Goal: Information Seeking & Learning: Learn about a topic

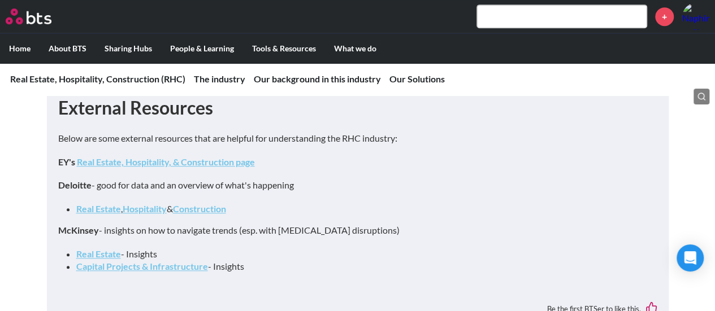
scroll to position [339, 0]
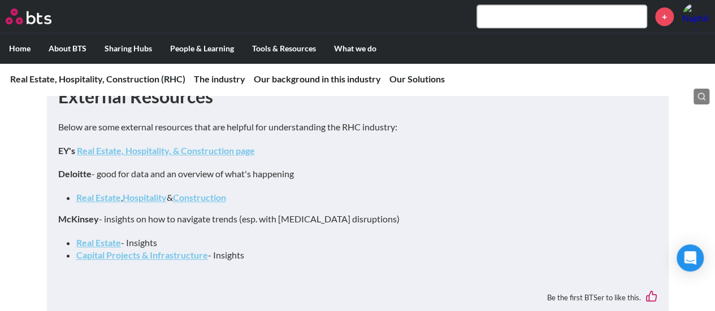
click at [138, 197] on strong "Hospitality" at bounding box center [145, 197] width 44 height 11
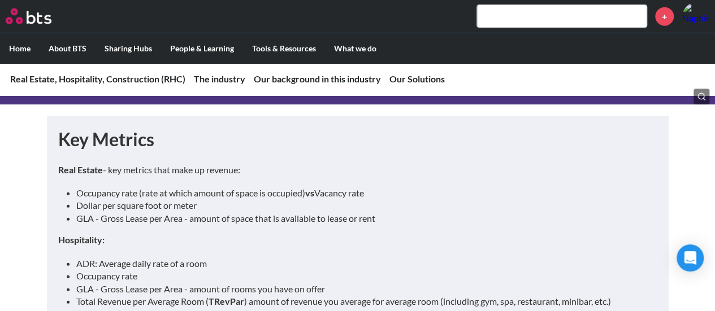
scroll to position [1469, 0]
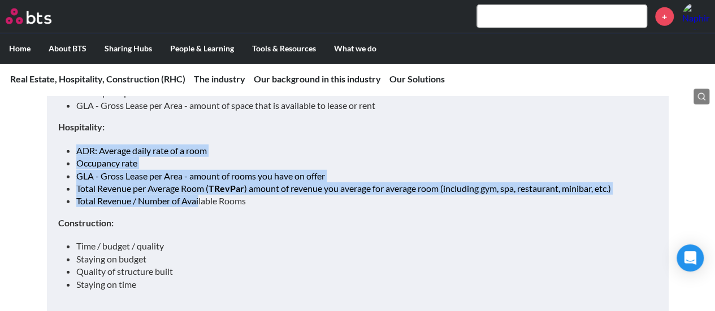
drag, startPoint x: 66, startPoint y: 124, endPoint x: 205, endPoint y: 192, distance: 154.6
click at [202, 190] on div "Real Estate - key metrics that make up revenue: Occupancy rate (rate at which a…" at bounding box center [357, 175] width 599 height 249
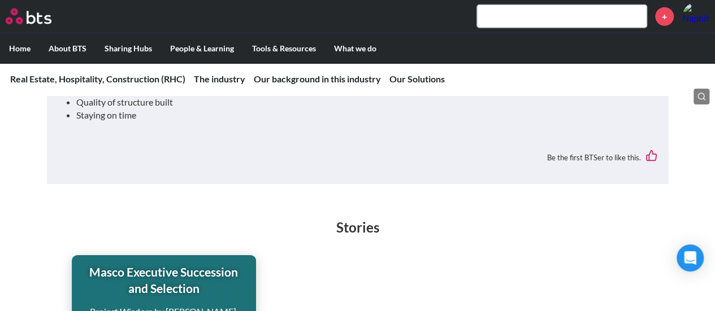
click at [349, 219] on h2 "Stories" at bounding box center [357, 227] width 715 height 19
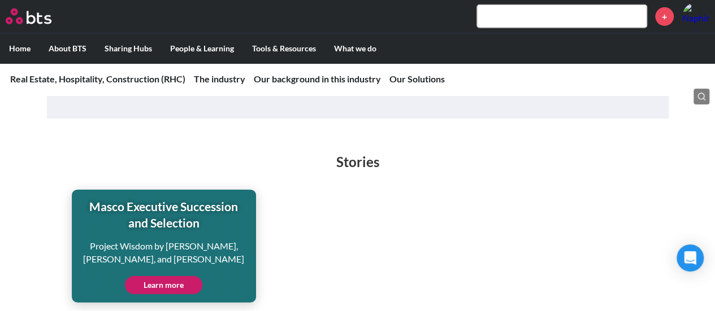
scroll to position [1751, 0]
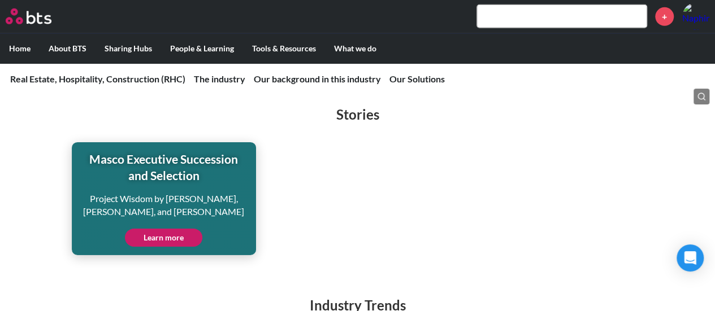
click at [159, 229] on link "Learn more" at bounding box center [163, 238] width 77 height 18
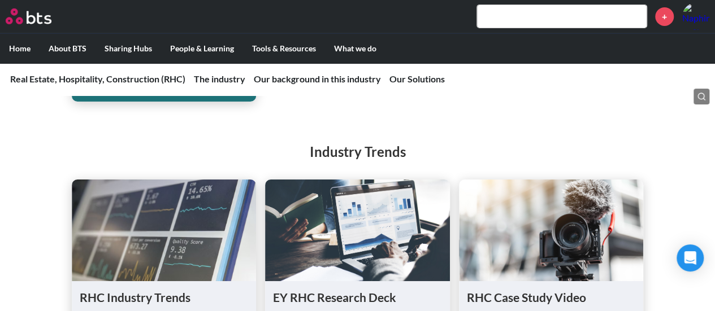
scroll to position [1921, 0]
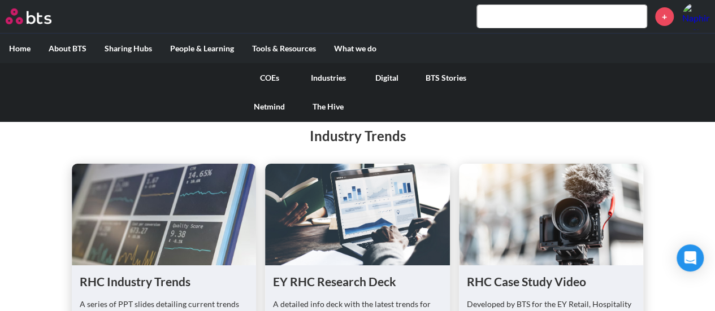
click at [270, 79] on link "COEs" at bounding box center [269, 77] width 59 height 29
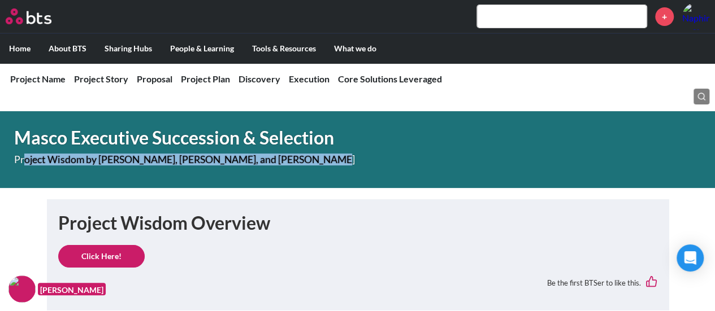
drag, startPoint x: 23, startPoint y: 157, endPoint x: 337, endPoint y: 160, distance: 314.7
click at [337, 160] on p "Project Wisdom by [PERSON_NAME], [PERSON_NAME], and [PERSON_NAME]" at bounding box center [206, 160] width 384 height 10
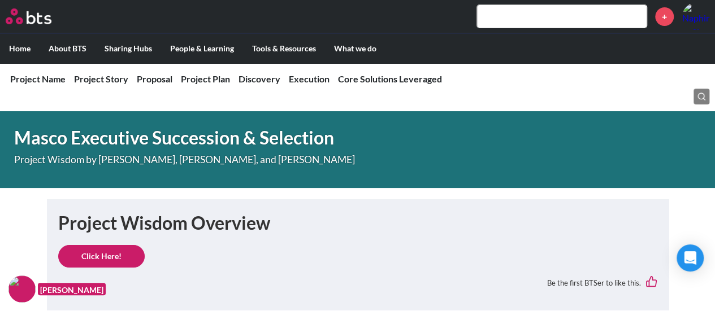
click at [223, 150] on h1 "Masco Executive Succession & Selection" at bounding box center [254, 137] width 480 height 25
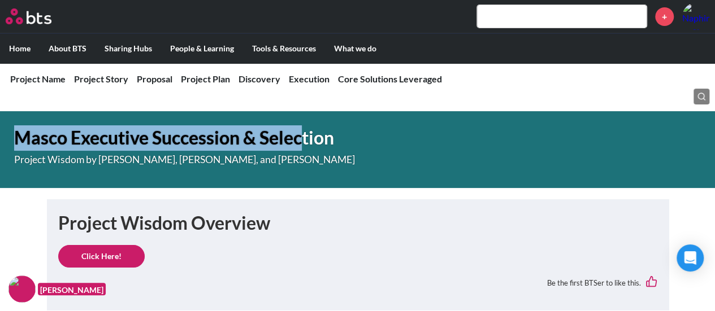
drag, startPoint x: 21, startPoint y: 136, endPoint x: 152, endPoint y: 153, distance: 132.2
click at [298, 142] on h1 "Masco Executive Succession & Selection" at bounding box center [254, 137] width 480 height 25
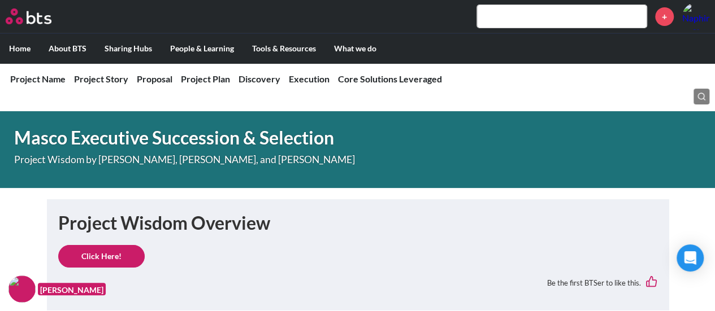
click at [127, 155] on p "Project Wisdom by Brad Chambers, Michael Lehman, and Emily Crowe" at bounding box center [206, 160] width 384 height 10
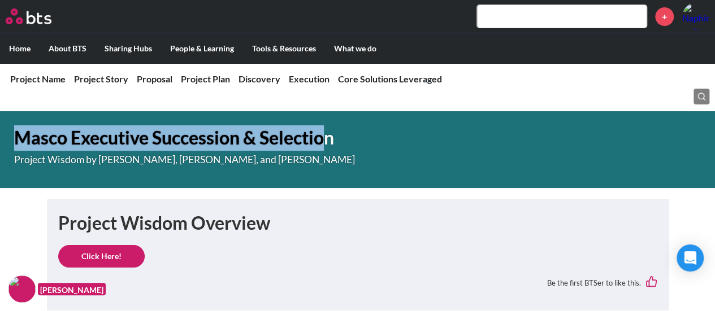
drag, startPoint x: 17, startPoint y: 138, endPoint x: 328, endPoint y: 139, distance: 310.7
click at [328, 139] on h1 "Masco Executive Succession & Selection" at bounding box center [254, 137] width 480 height 25
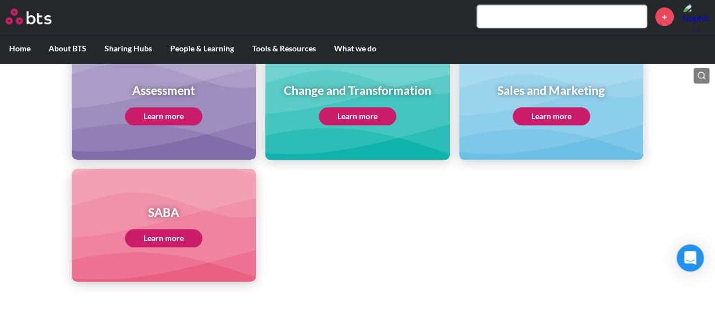
scroll to position [555, 0]
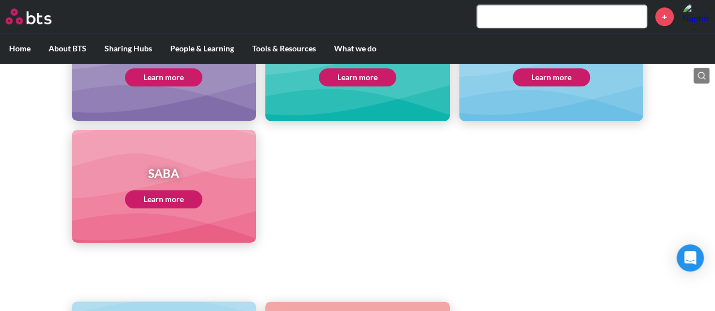
click at [545, 80] on link "Learn more" at bounding box center [550, 77] width 77 height 18
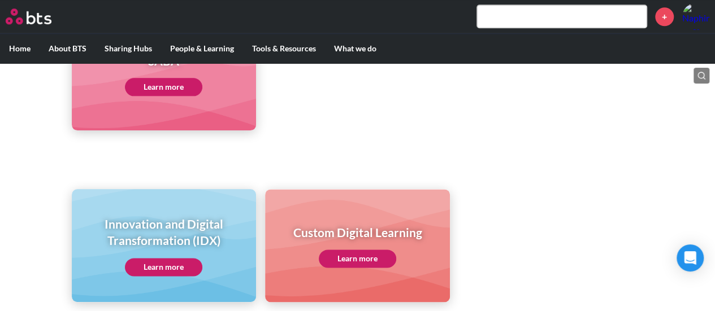
scroll to position [668, 0]
click at [151, 84] on link "Learn more" at bounding box center [163, 86] width 77 height 18
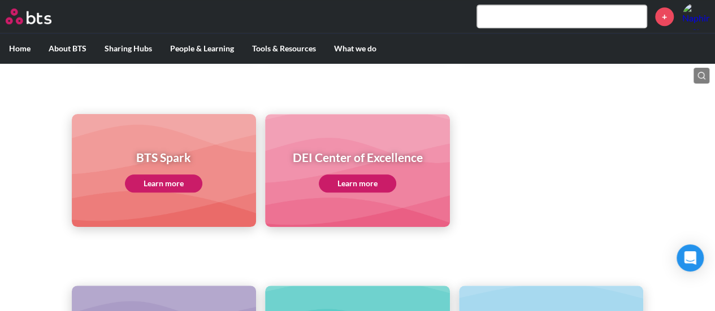
scroll to position [273, 0]
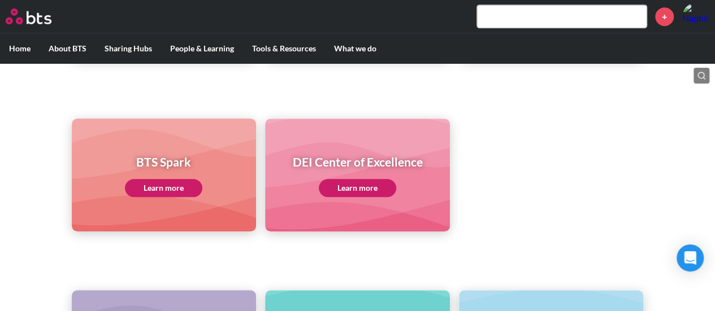
click at [518, 19] on input "text" at bounding box center [561, 16] width 169 height 23
paste input "Accor"
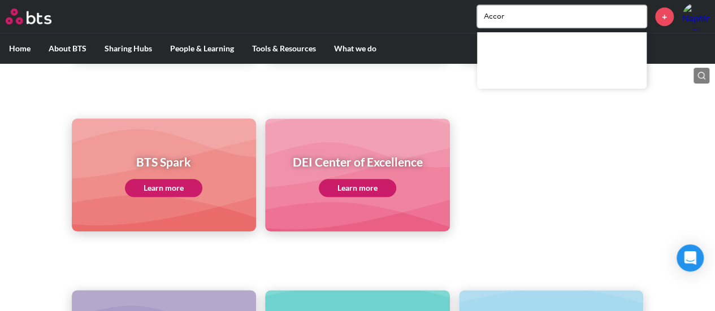
type input "Accor"
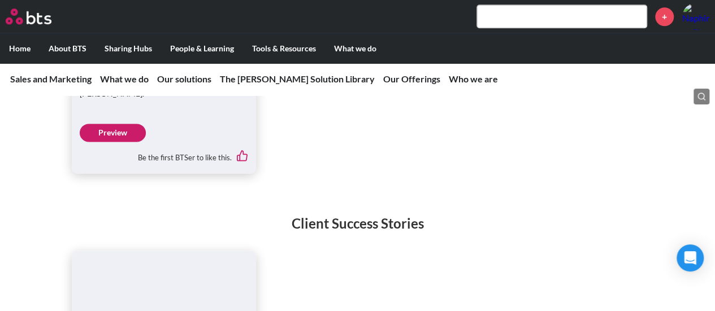
scroll to position [2938, 0]
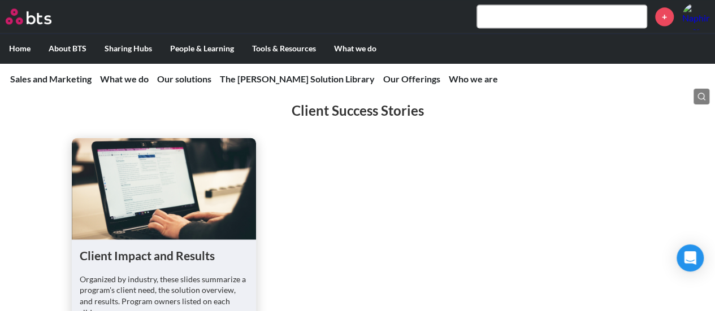
click at [175, 70] on nav "Sales and Marketing Sales and Marketing What's New or Updated with our SAM Solu…" at bounding box center [357, 79] width 715 height 33
click at [183, 77] on link "Our solutions" at bounding box center [184, 78] width 54 height 11
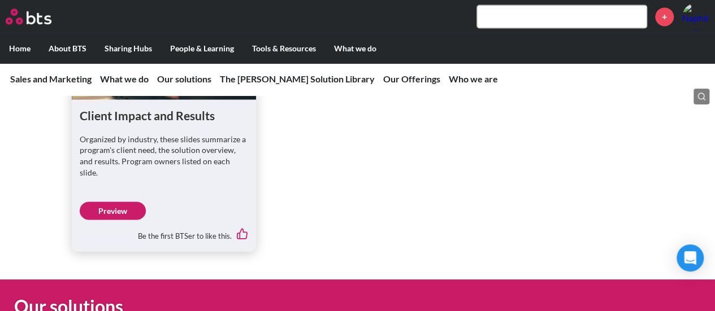
scroll to position [3075, 0]
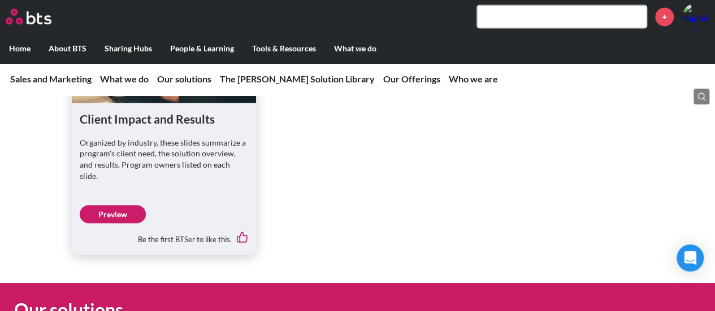
click at [124, 223] on link "Preview" at bounding box center [113, 214] width 66 height 18
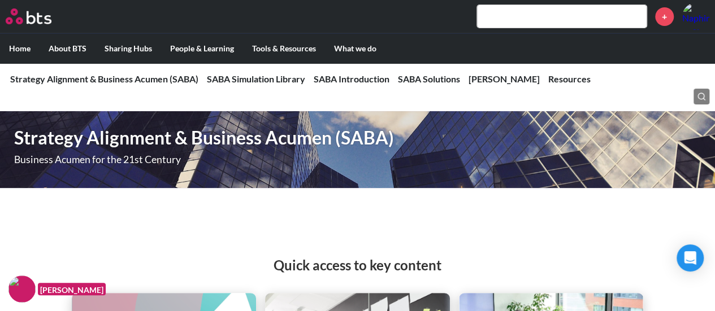
click at [516, 20] on input "text" at bounding box center [561, 16] width 169 height 23
paste input "Marriott"
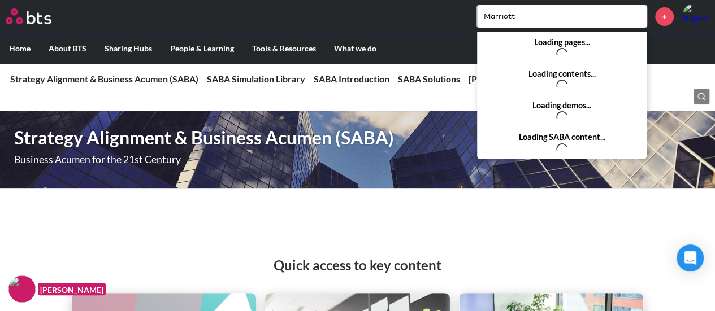
type input "Marriott"
